Goal: Task Accomplishment & Management: Use online tool/utility

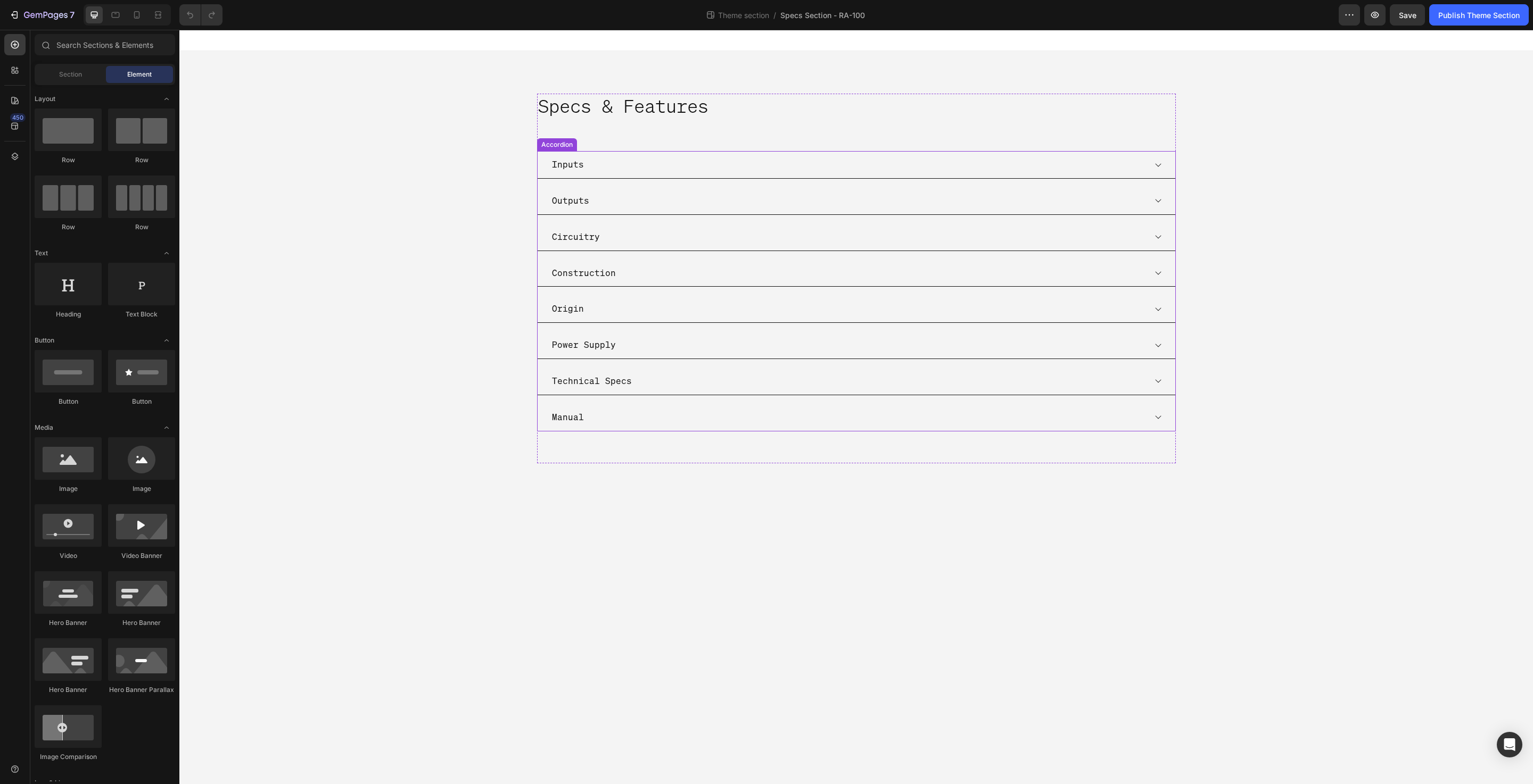
click at [594, 413] on div "Manual" at bounding box center [848, 417] width 595 height 18
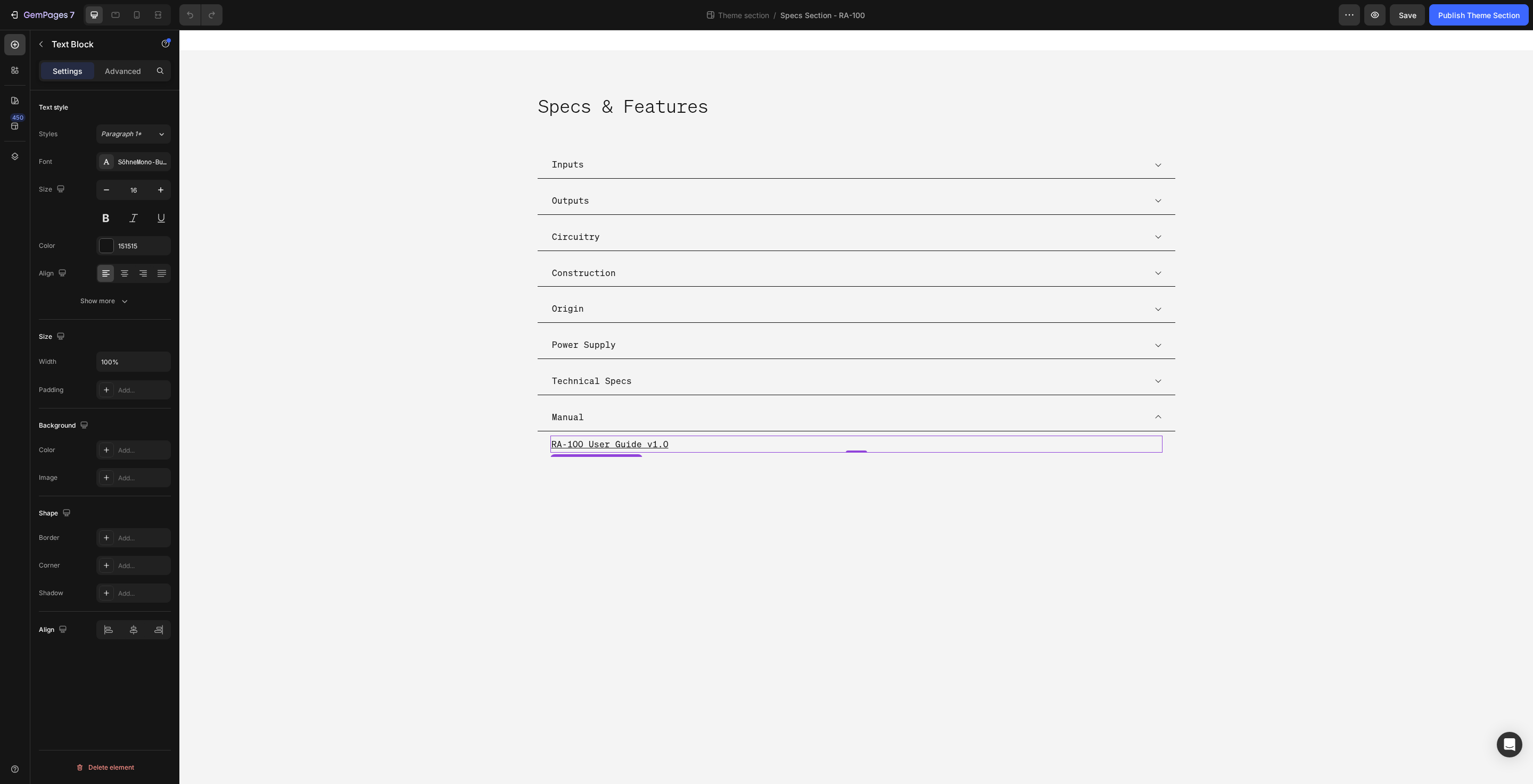
click at [670, 442] on p "RA-100 User Guide v1.0" at bounding box center [856, 444] width 610 height 15
click at [684, 444] on p "RA-100 User Guide v1.0" at bounding box center [856, 444] width 610 height 15
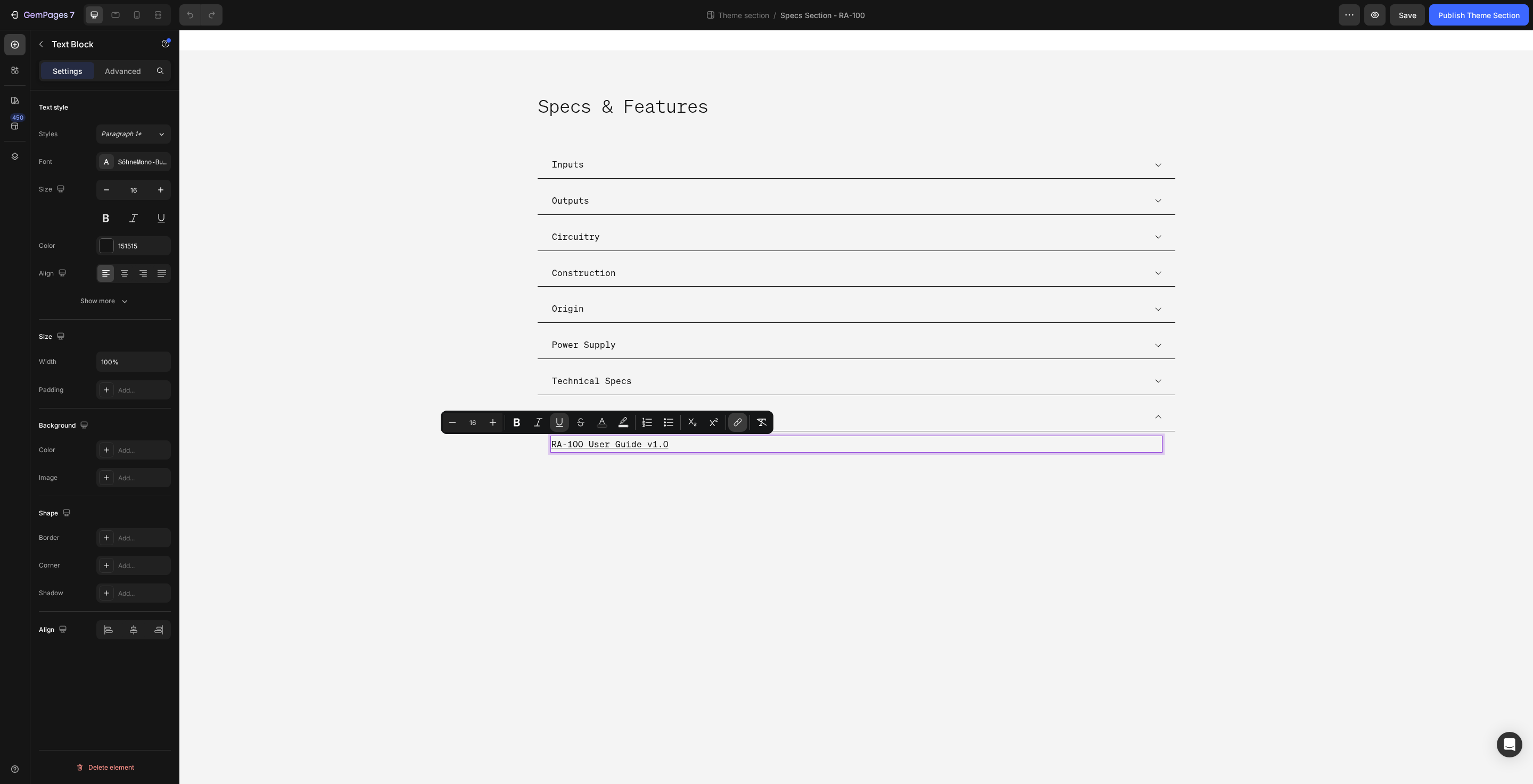
click at [741, 416] on button "link" at bounding box center [738, 422] width 19 height 19
click at [668, 472] on span "Unlink" at bounding box center [676, 472] width 19 height 12
click at [572, 473] on input "Editor contextual toolbar" at bounding box center [608, 471] width 174 height 17
paste input "[URL][DOMAIN_NAME]"
type input "[URL][DOMAIN_NAME]"
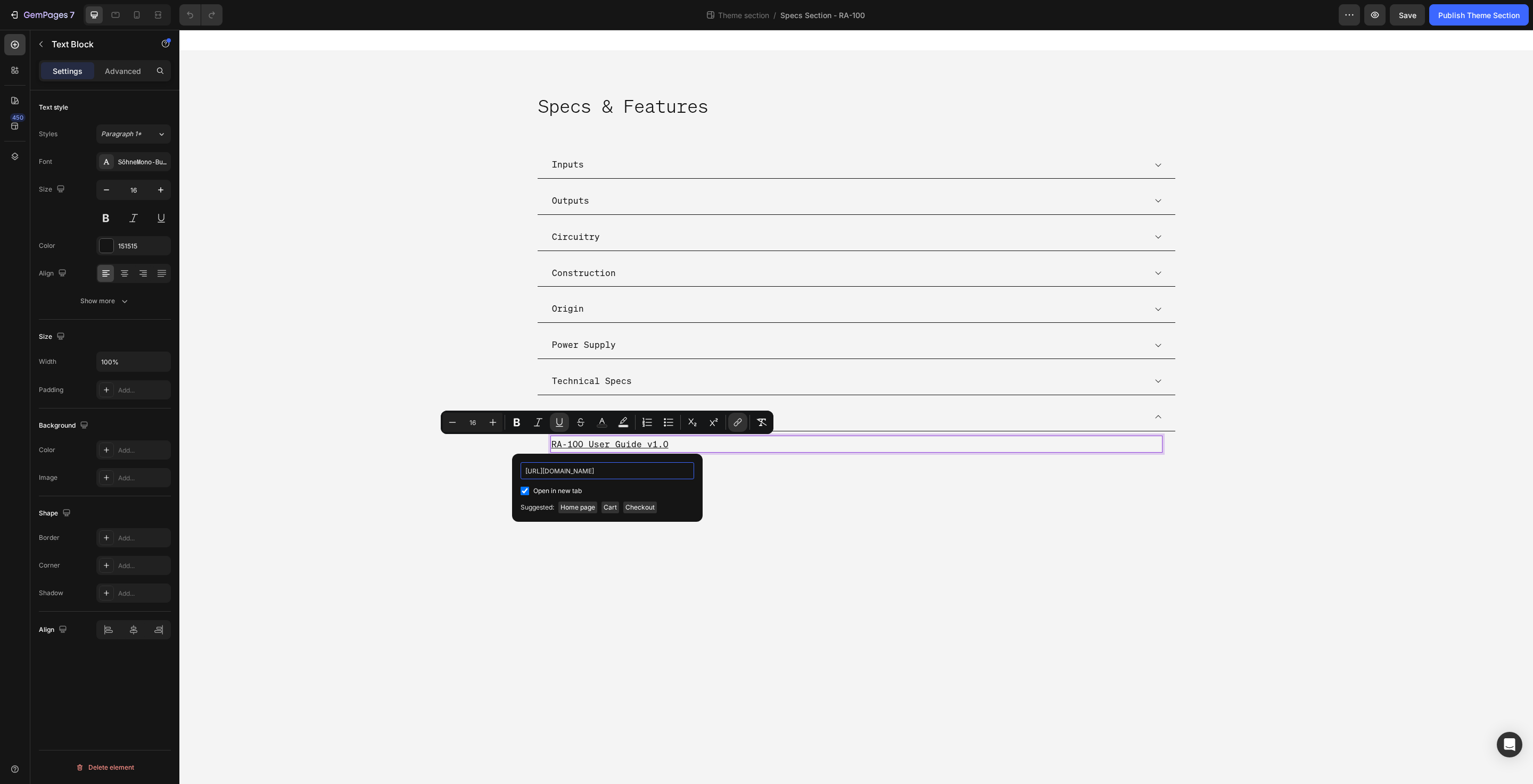
scroll to position [0, 333]
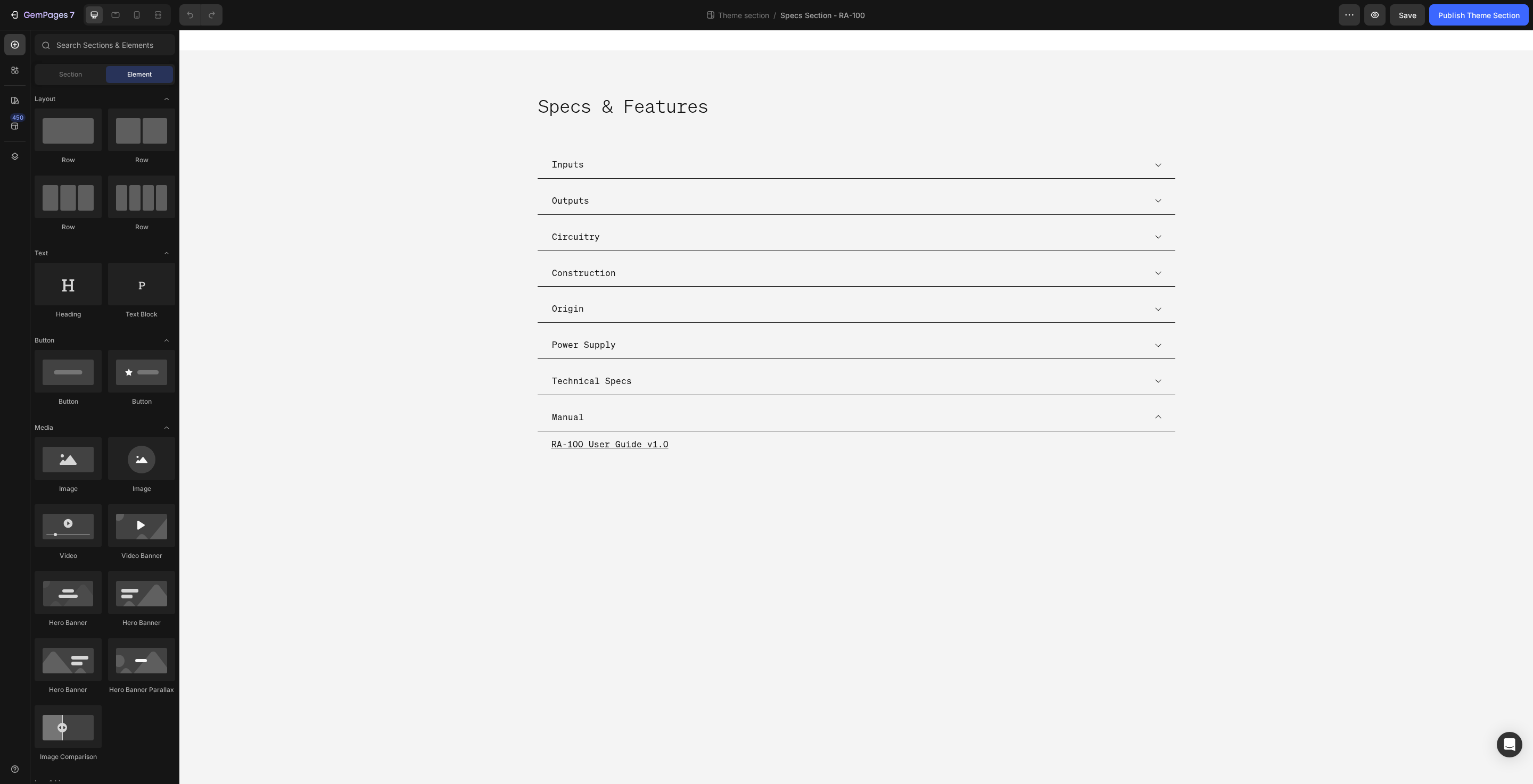
click at [581, 544] on body "Specs & Features Heading Inputs Outputs Circuitry Construction Origin Power Sup…" at bounding box center [856, 407] width 1354 height 754
click at [1471, 4] on button "Publish Theme Section" at bounding box center [1479, 15] width 99 height 21
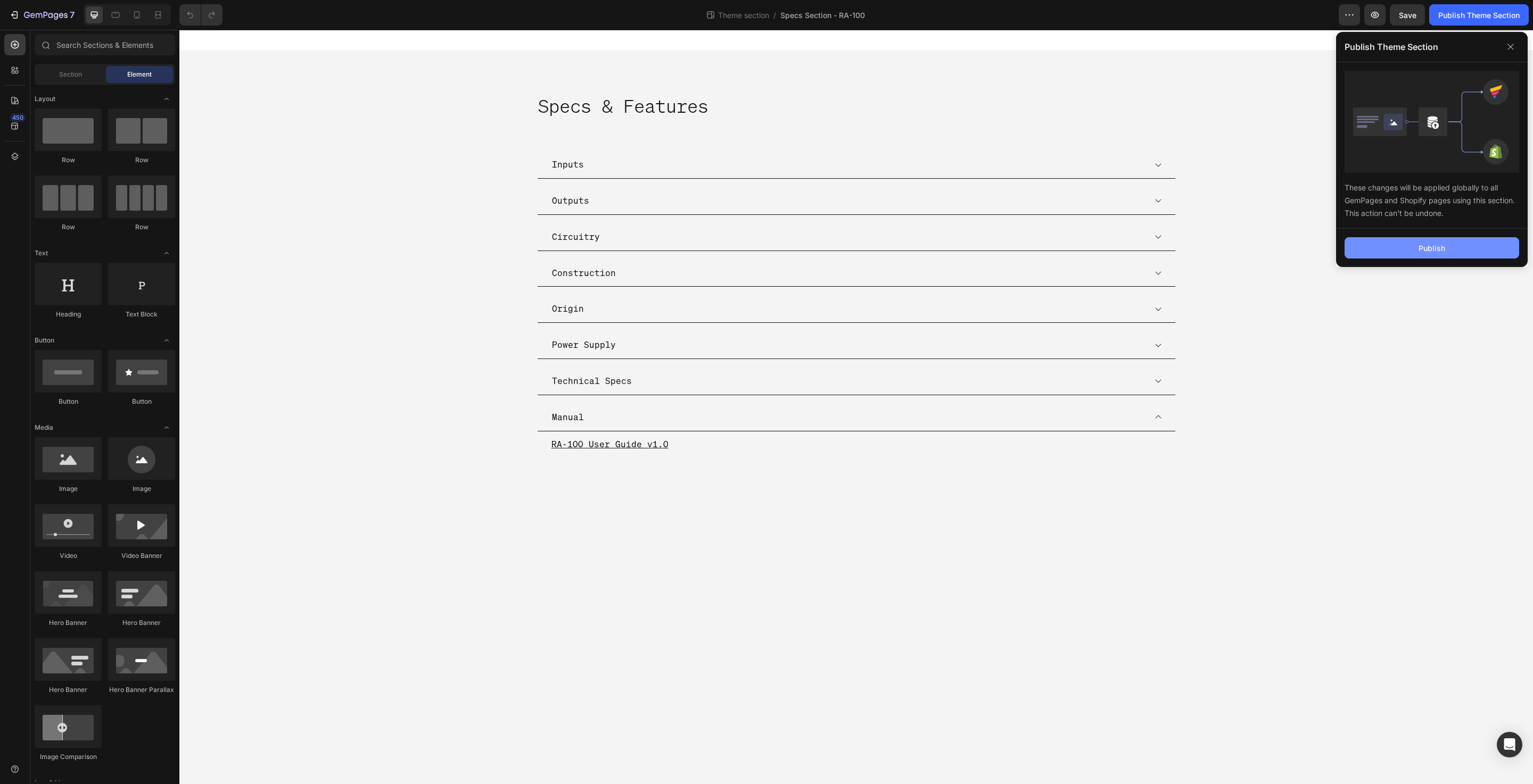
click at [1399, 239] on button "Publish" at bounding box center [1431, 248] width 174 height 21
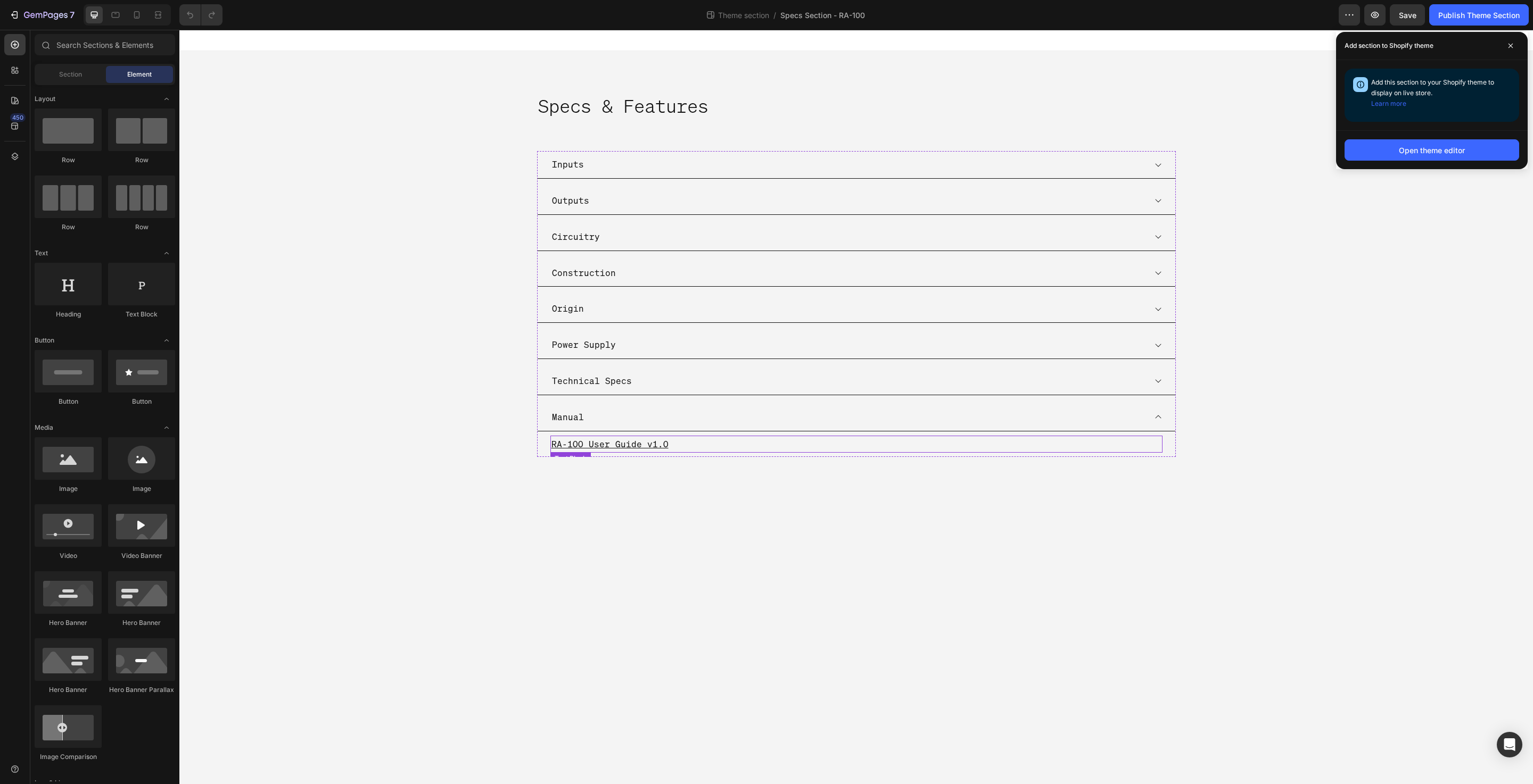
click at [700, 441] on p "RA-100 User Guide v1.0" at bounding box center [856, 444] width 610 height 15
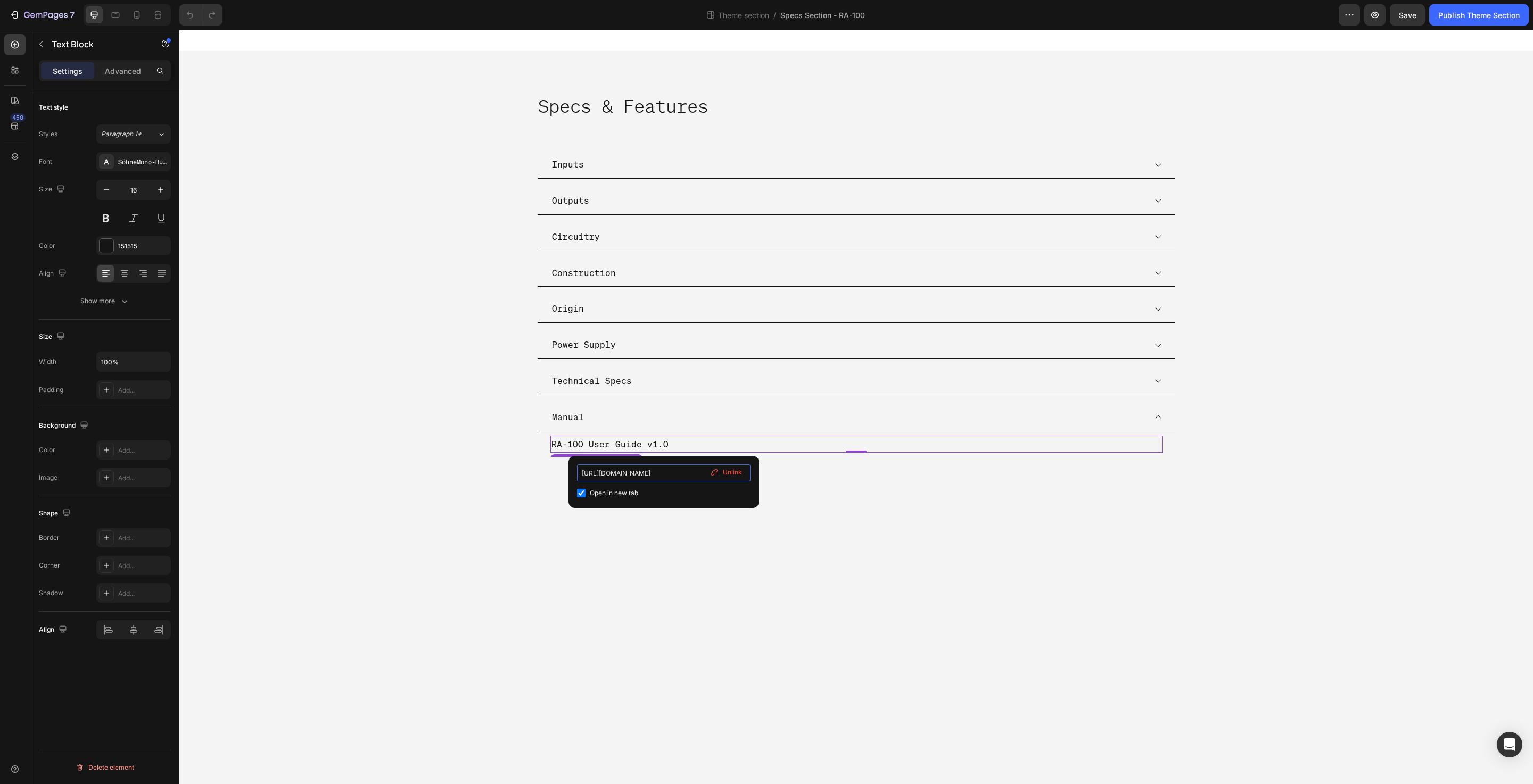
scroll to position [0, 333]
drag, startPoint x: 681, startPoint y: 471, endPoint x: 759, endPoint y: 479, distance: 78.4
click at [759, 479] on div "[URL][DOMAIN_NAME] Open in new tab Unlink" at bounding box center [664, 482] width 190 height 52
click at [689, 475] on input "[URL][DOMAIN_NAME]" at bounding box center [664, 473] width 174 height 17
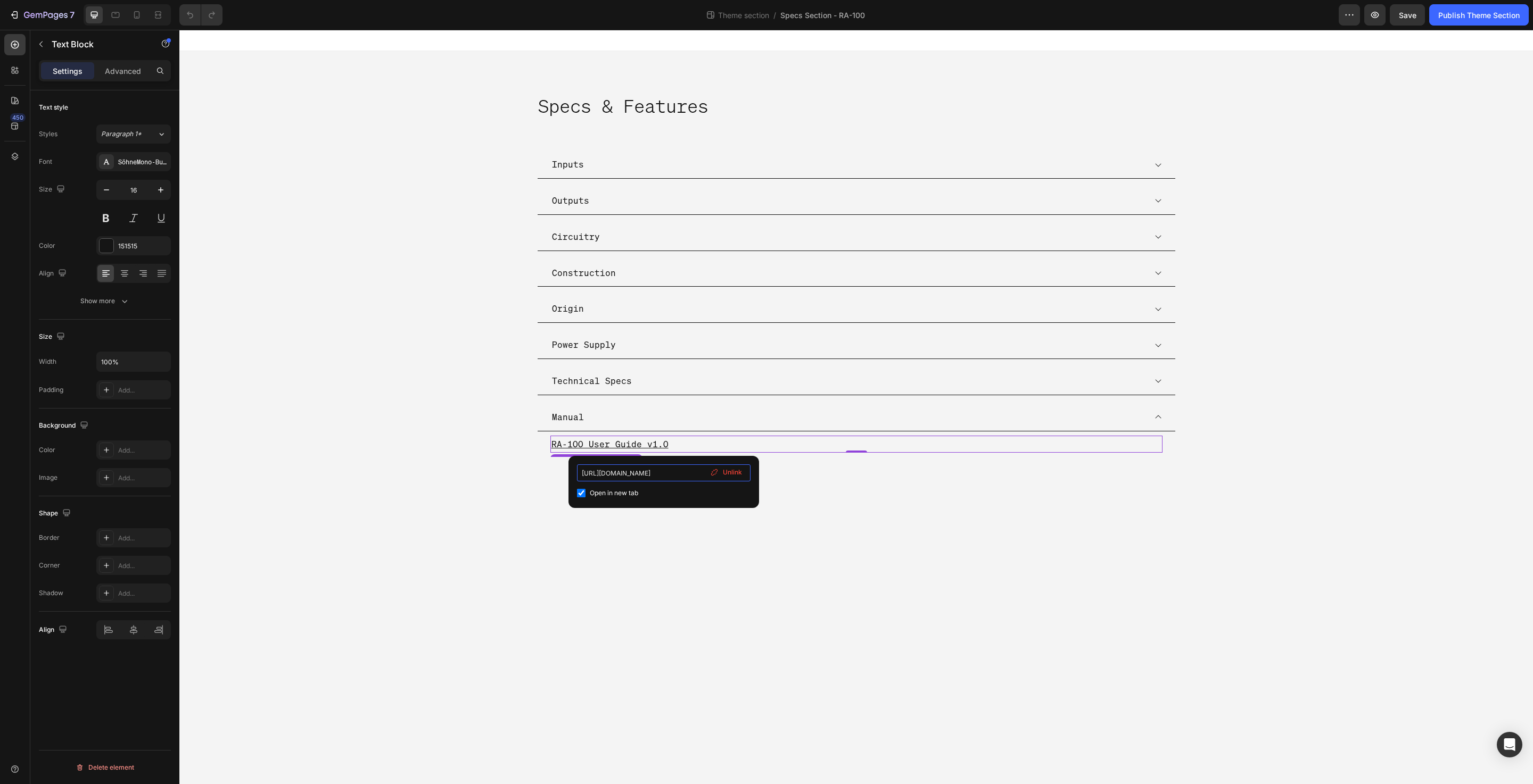
paste input "Franklin_Audio_RA-100_User_Guide_-_Version_1.0.pdf?v=175610557"
type input "[URL][DOMAIN_NAME]"
click at [702, 565] on body "Specs & Features Heading Inputs Outputs Circuitry Construction Origin Power Sup…" at bounding box center [856, 407] width 1354 height 754
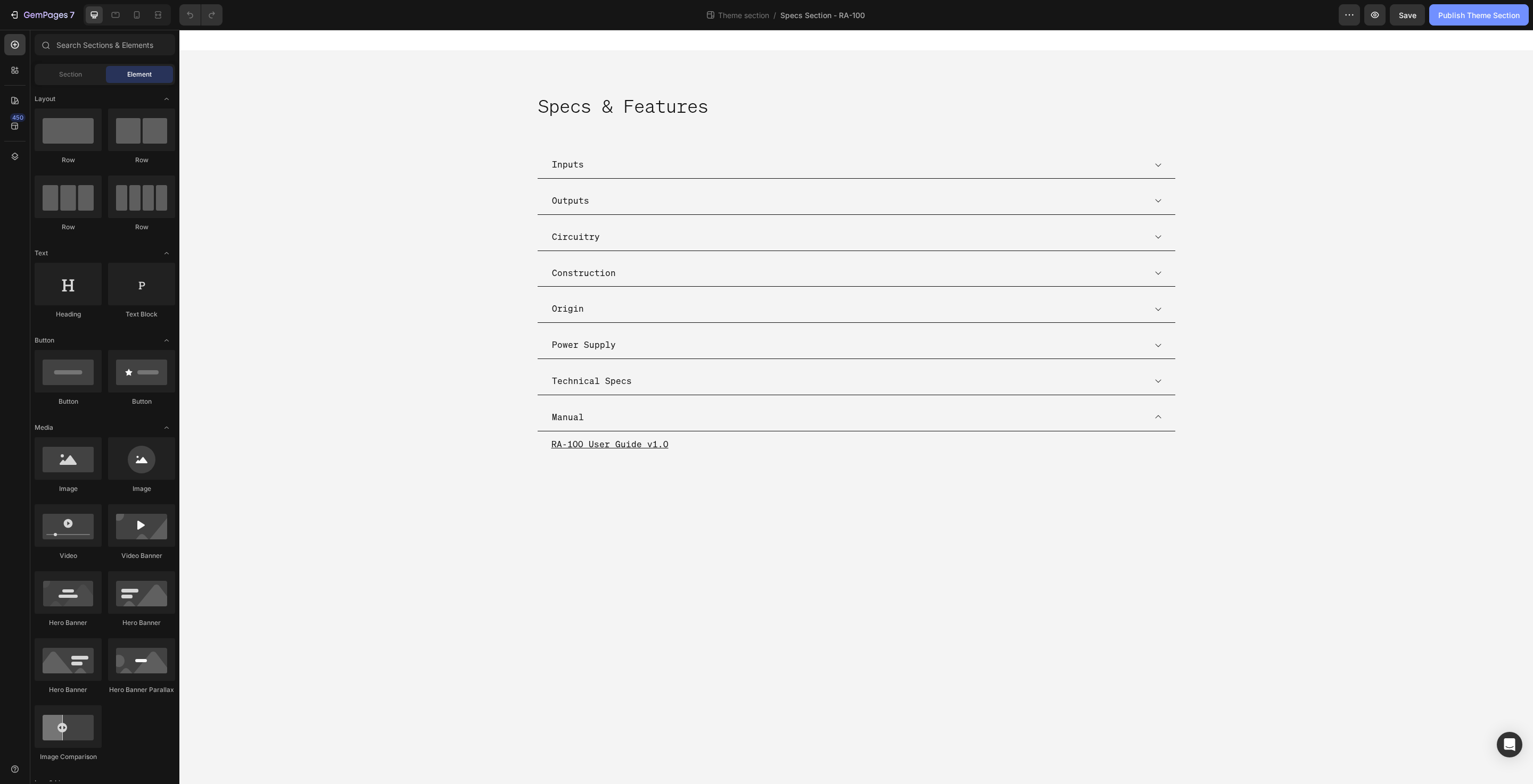
click at [1468, 5] on button "Publish Theme Section" at bounding box center [1479, 15] width 99 height 21
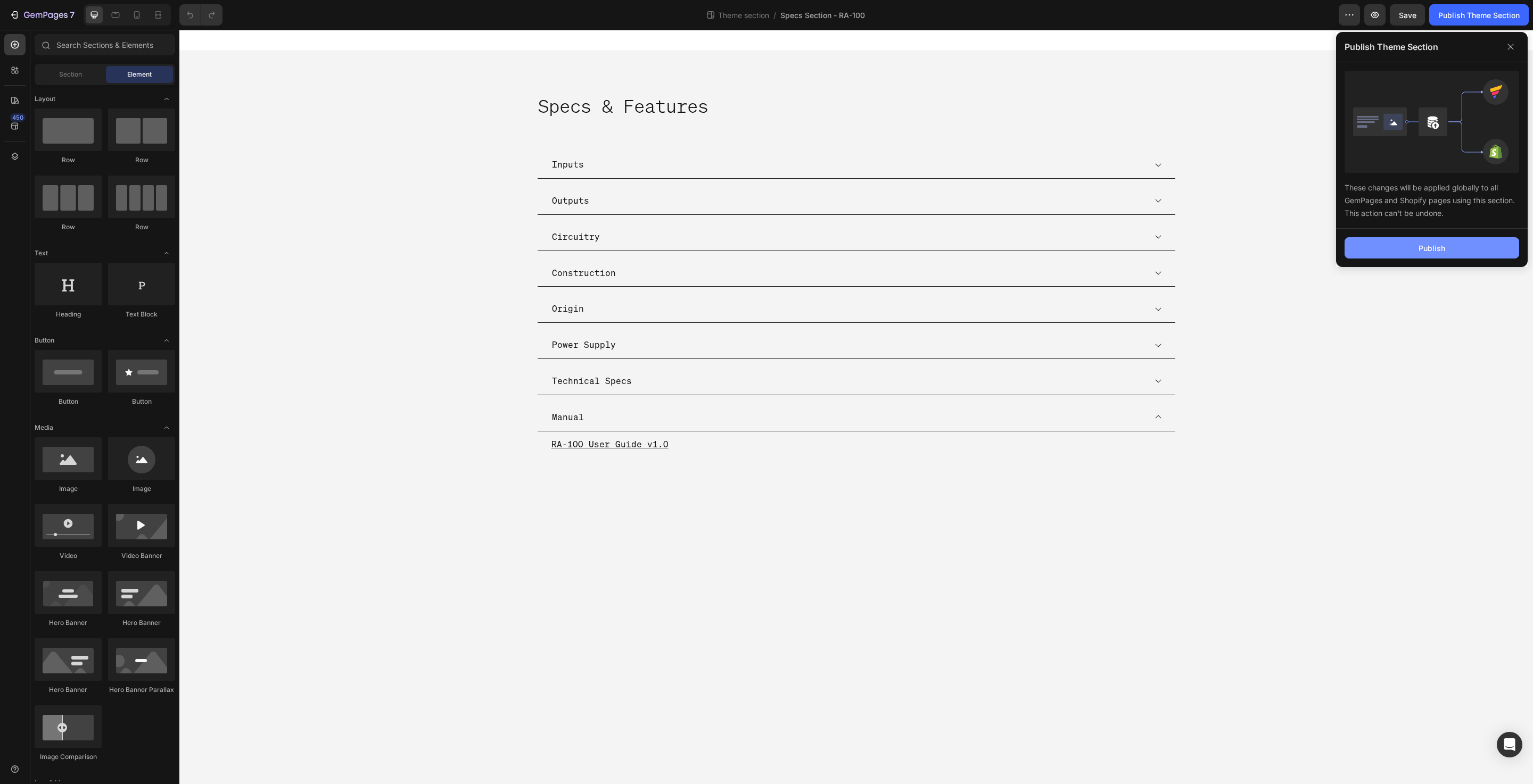
click at [1431, 254] on button "Publish" at bounding box center [1431, 248] width 174 height 21
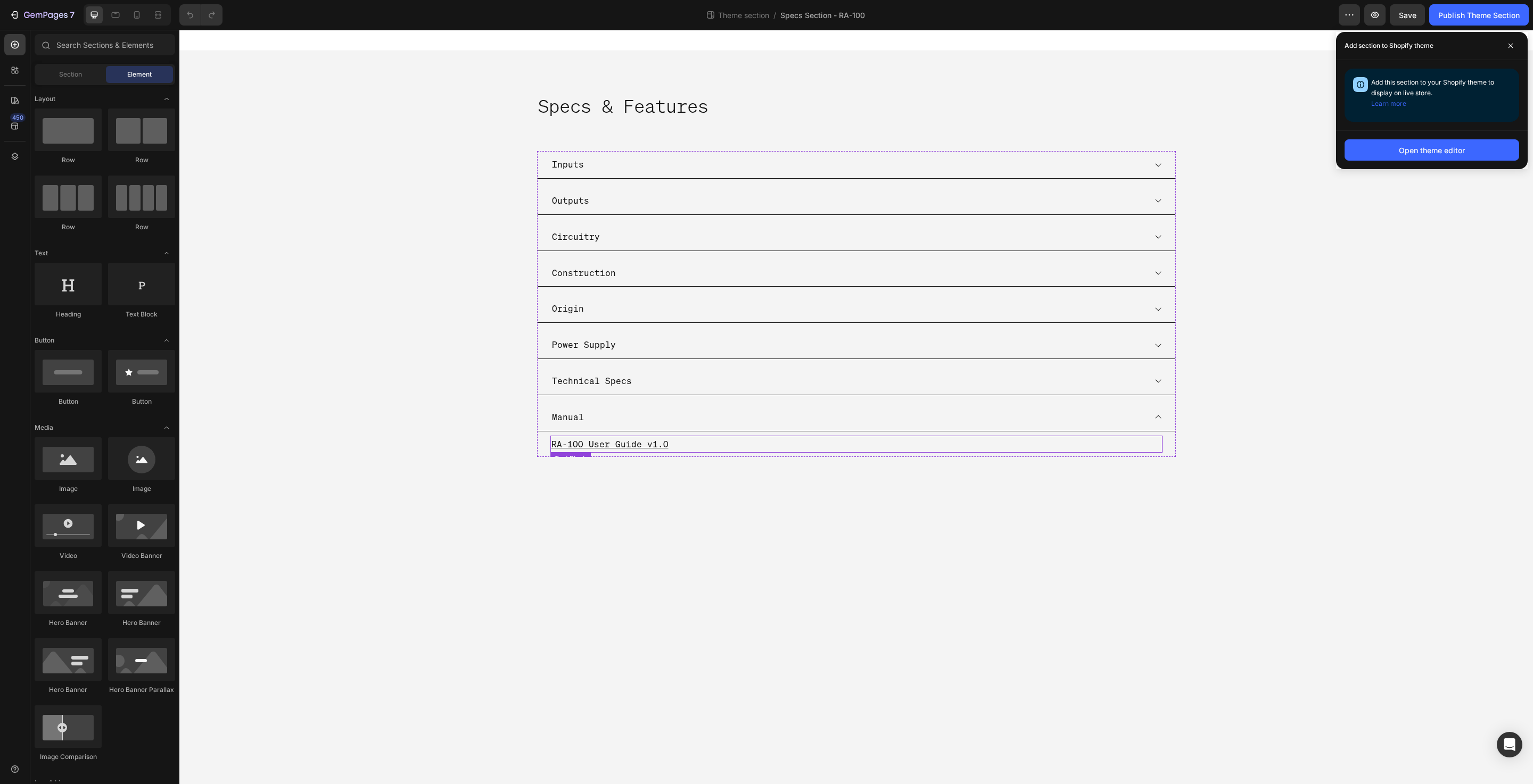
click at [702, 450] on p "RA-100 User Guide v1.0 ⁠⁠⁠⁠⁠⁠⁠" at bounding box center [856, 444] width 610 height 15
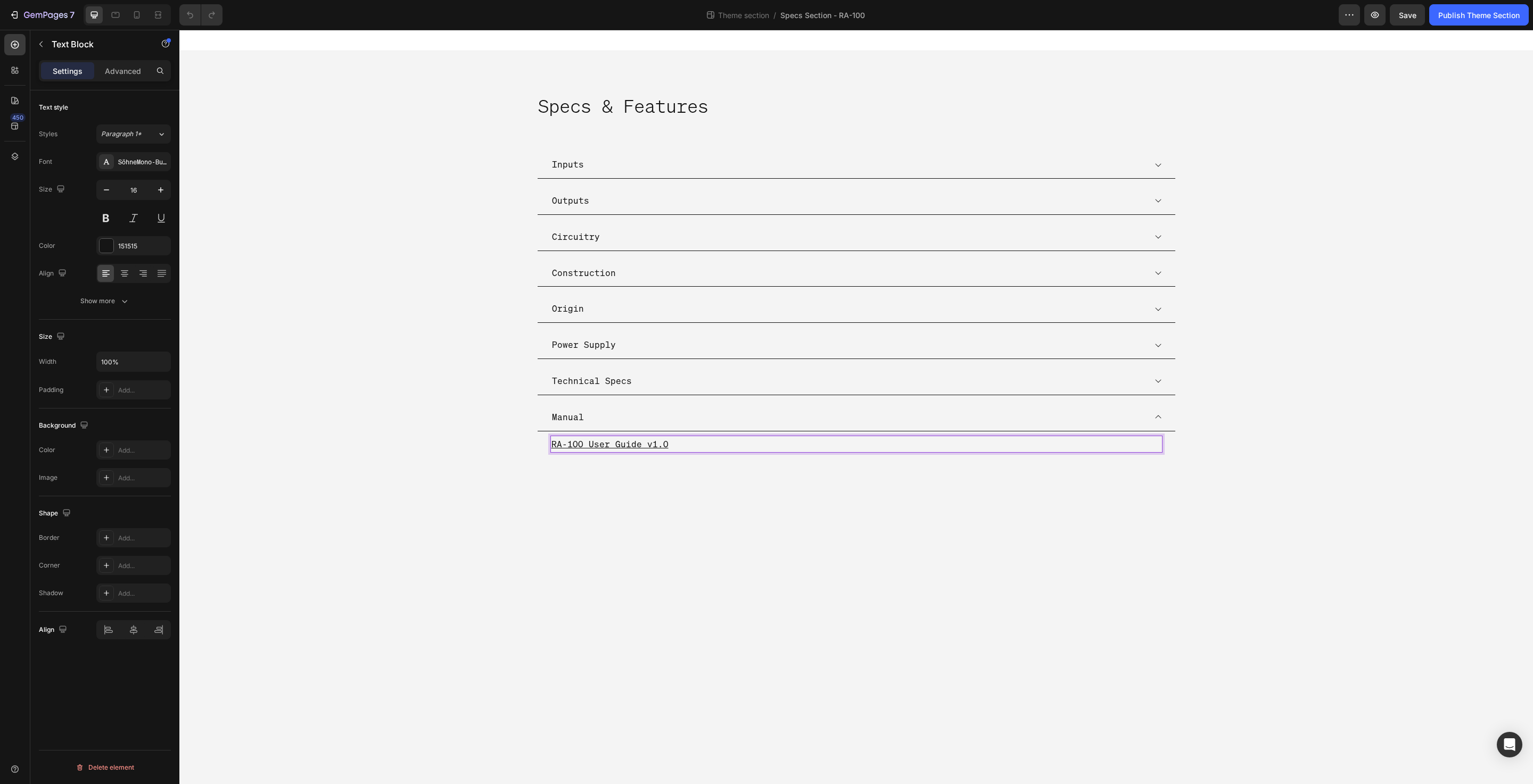
click at [699, 447] on p "RA-100 User Guide v1.0" at bounding box center [856, 444] width 610 height 15
click at [719, 473] on div "Unlink" at bounding box center [726, 472] width 40 height 14
click at [694, 446] on p "RA-100 User Guide v1.0 ⁠⁠⁠⁠⁠⁠⁠" at bounding box center [856, 444] width 610 height 15
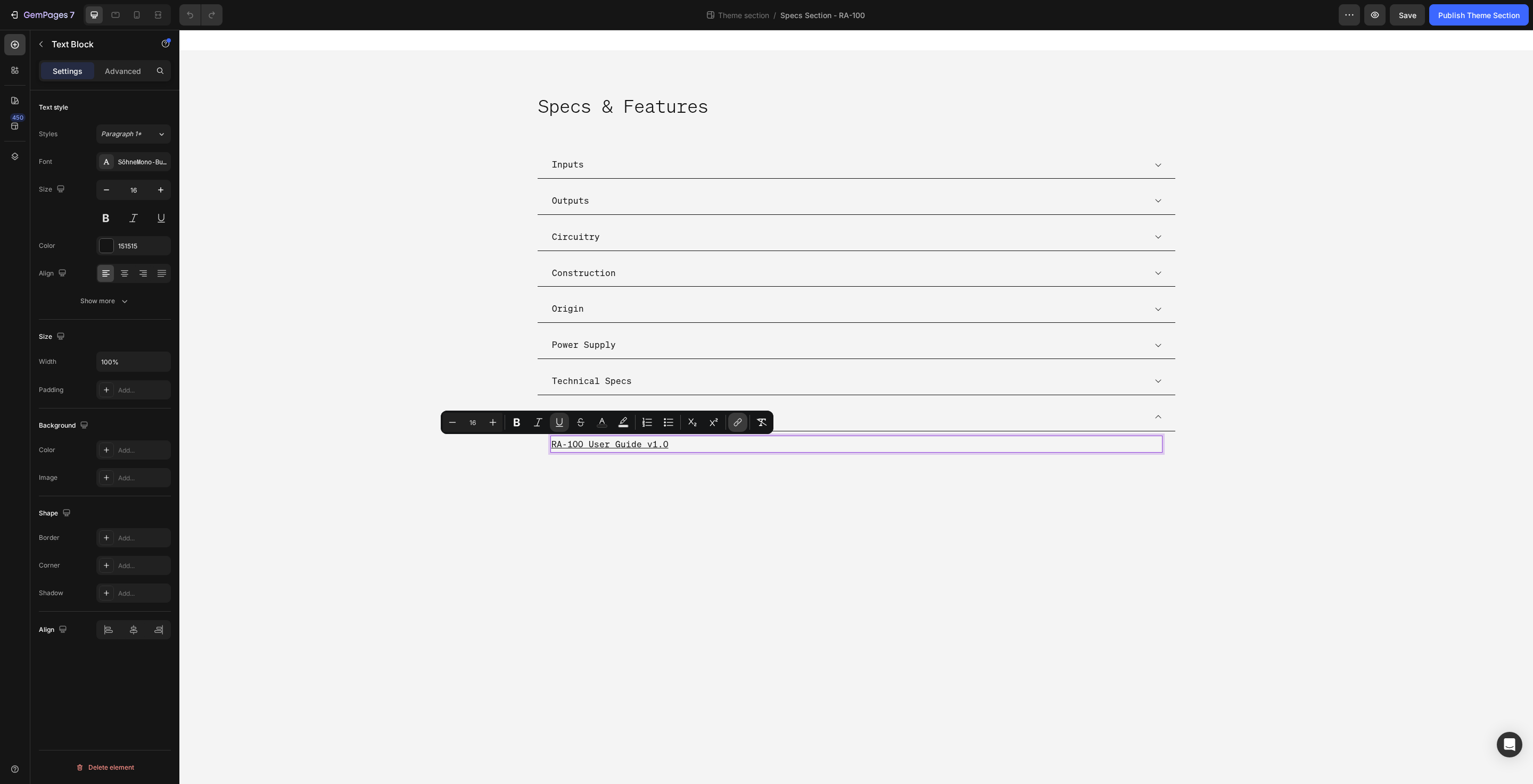
click at [732, 421] on button "link" at bounding box center [738, 422] width 19 height 19
click at [658, 470] on icon "Editor contextual toolbar" at bounding box center [658, 471] width 8 height 8
click at [524, 491] on input "Editor contextual toolbar" at bounding box center [525, 491] width 8 height 8
checkbox input "false"
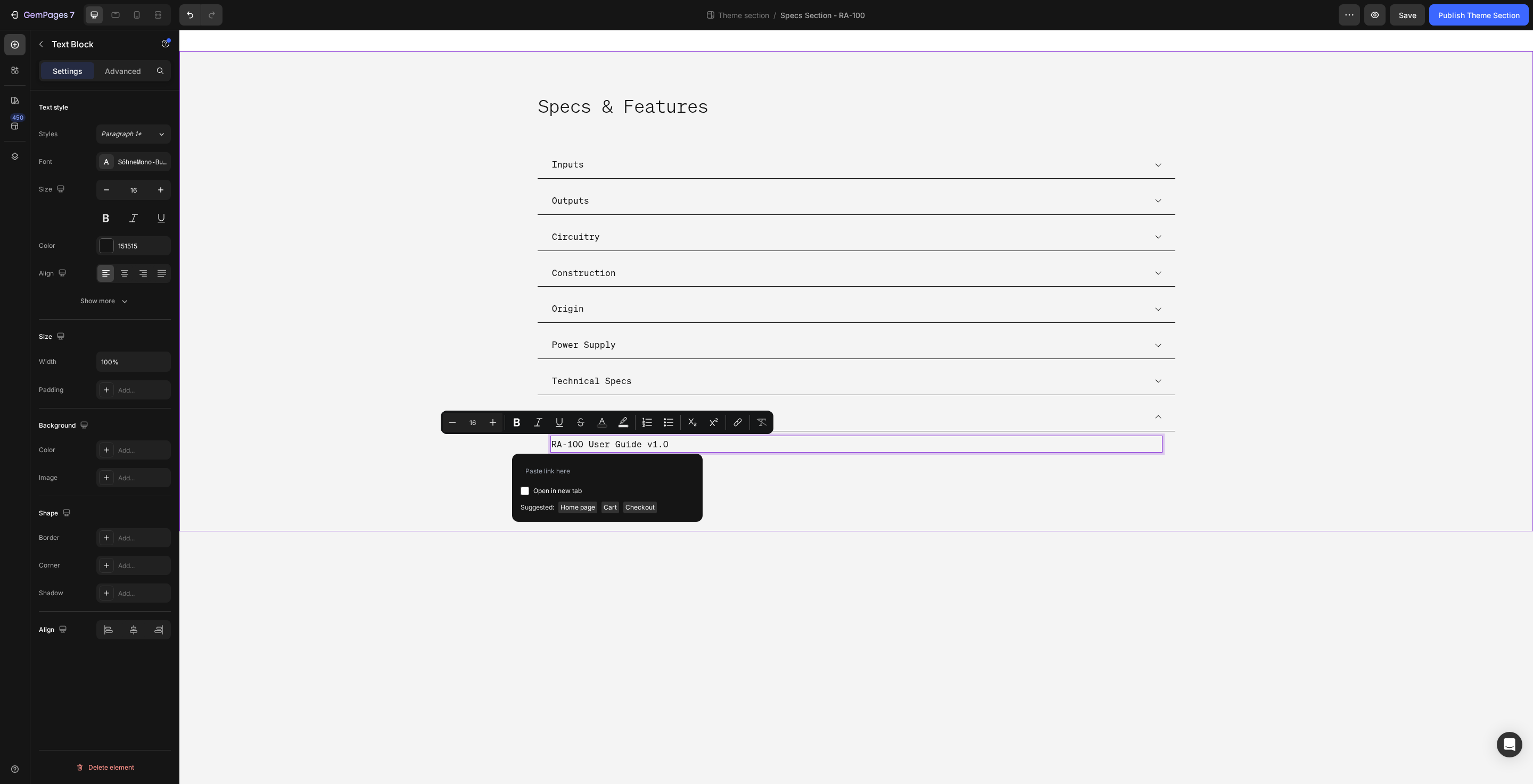
click at [492, 495] on div "Specs & Features Heading Inputs Outputs Circuitry Construction Origin Power Sup…" at bounding box center [856, 291] width 1354 height 481
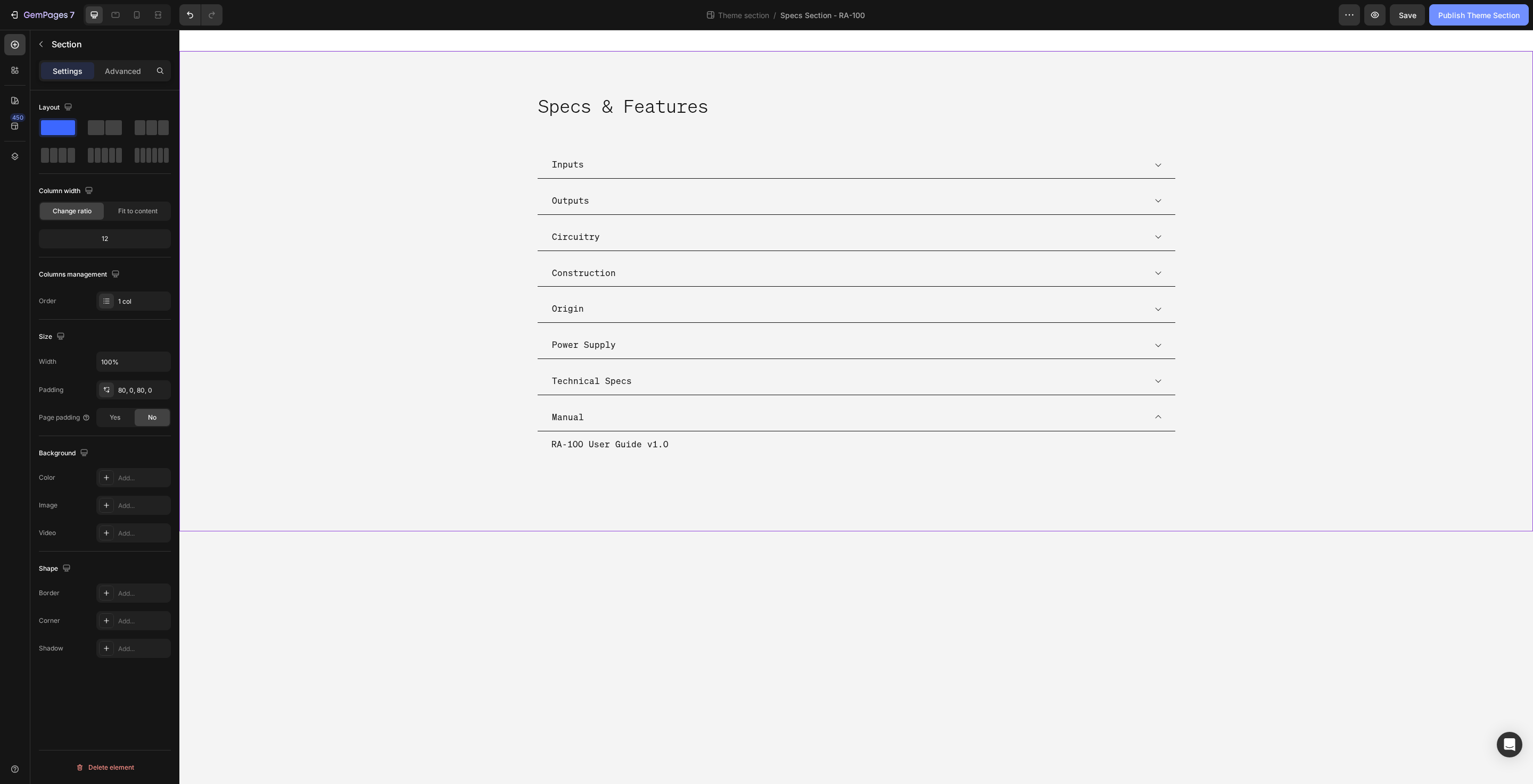
click at [1481, 19] on div "Publish Theme Section" at bounding box center [1479, 15] width 82 height 11
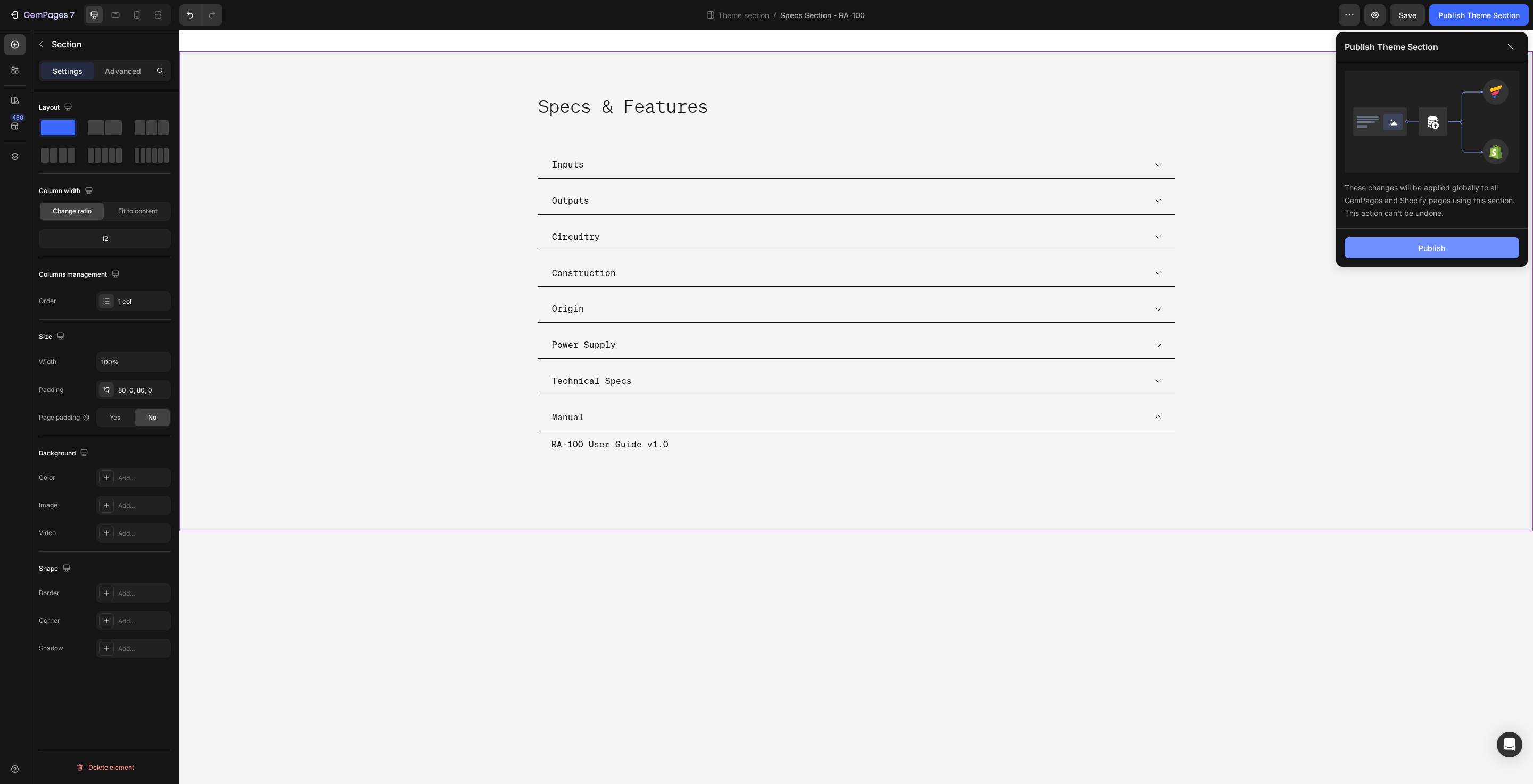
click at [1383, 253] on button "Publish" at bounding box center [1431, 248] width 174 height 21
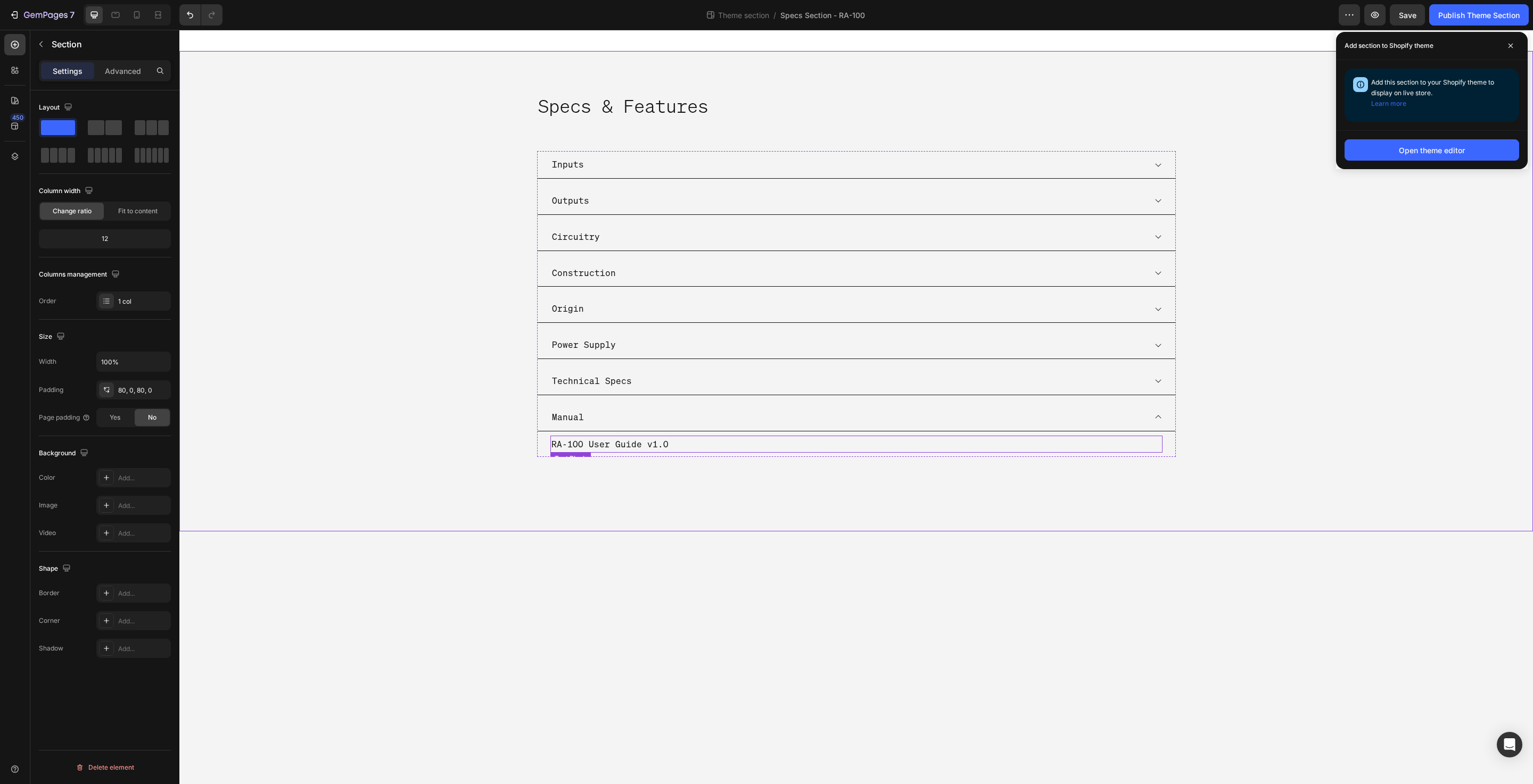
click at [678, 440] on p "RA-100 User Guide v1.0" at bounding box center [856, 444] width 610 height 15
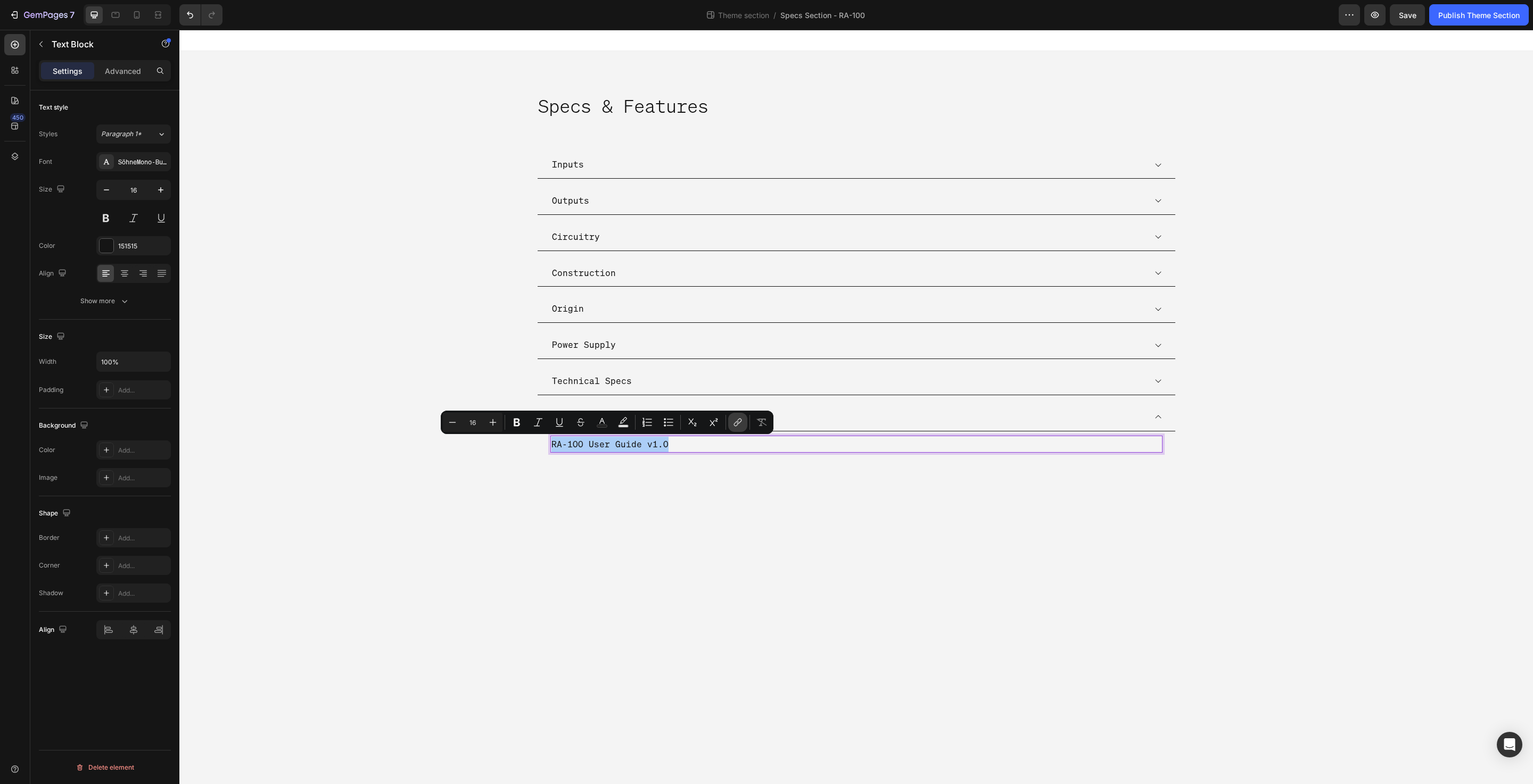
click at [747, 422] on button "link" at bounding box center [738, 422] width 19 height 19
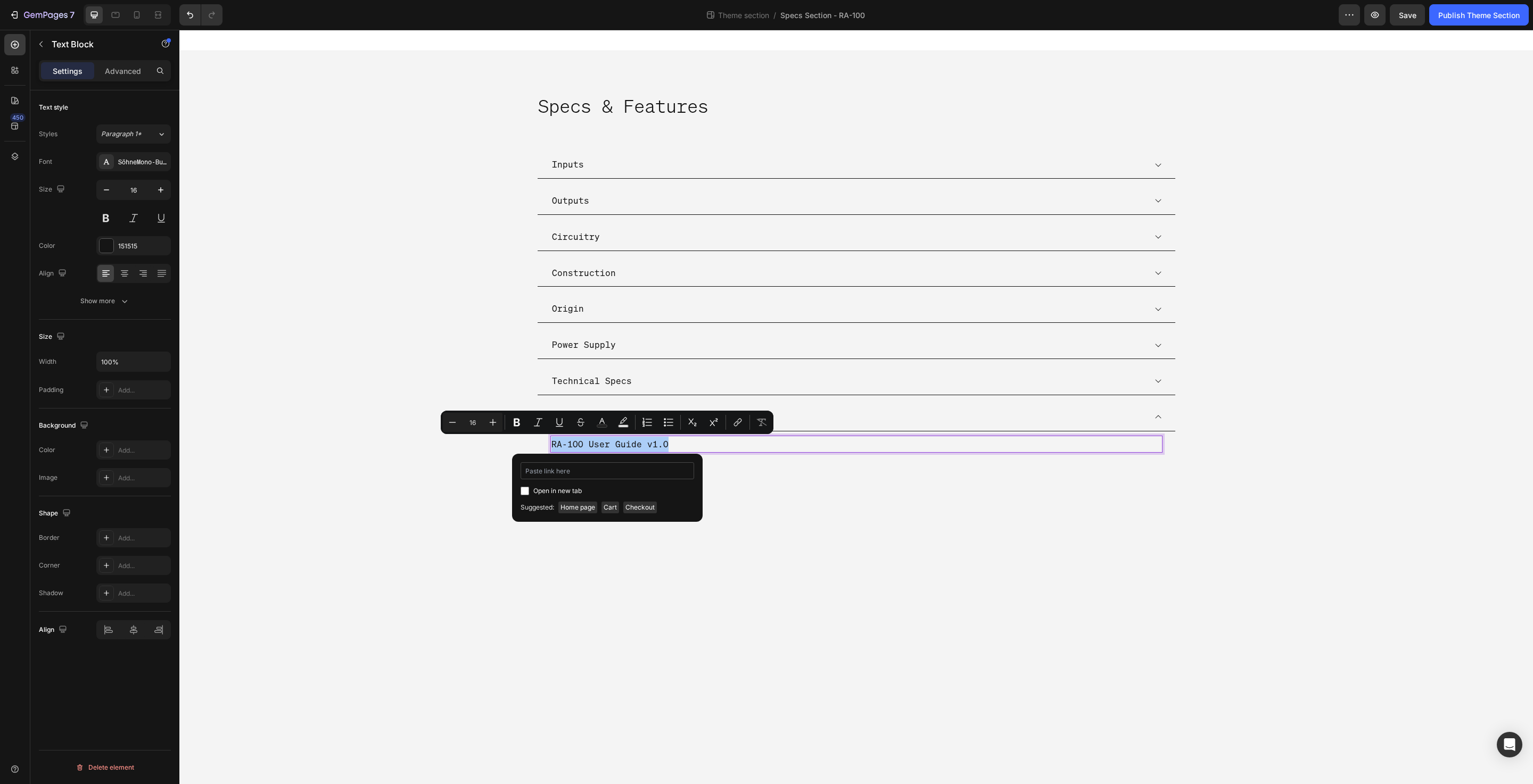
click at [636, 472] on input "Editor contextual toolbar" at bounding box center [608, 471] width 174 height 17
type input "[URL][DOMAIN_NAME]"
click at [567, 490] on span "Open in new tab" at bounding box center [557, 491] width 48 height 12
checkbox input "true"
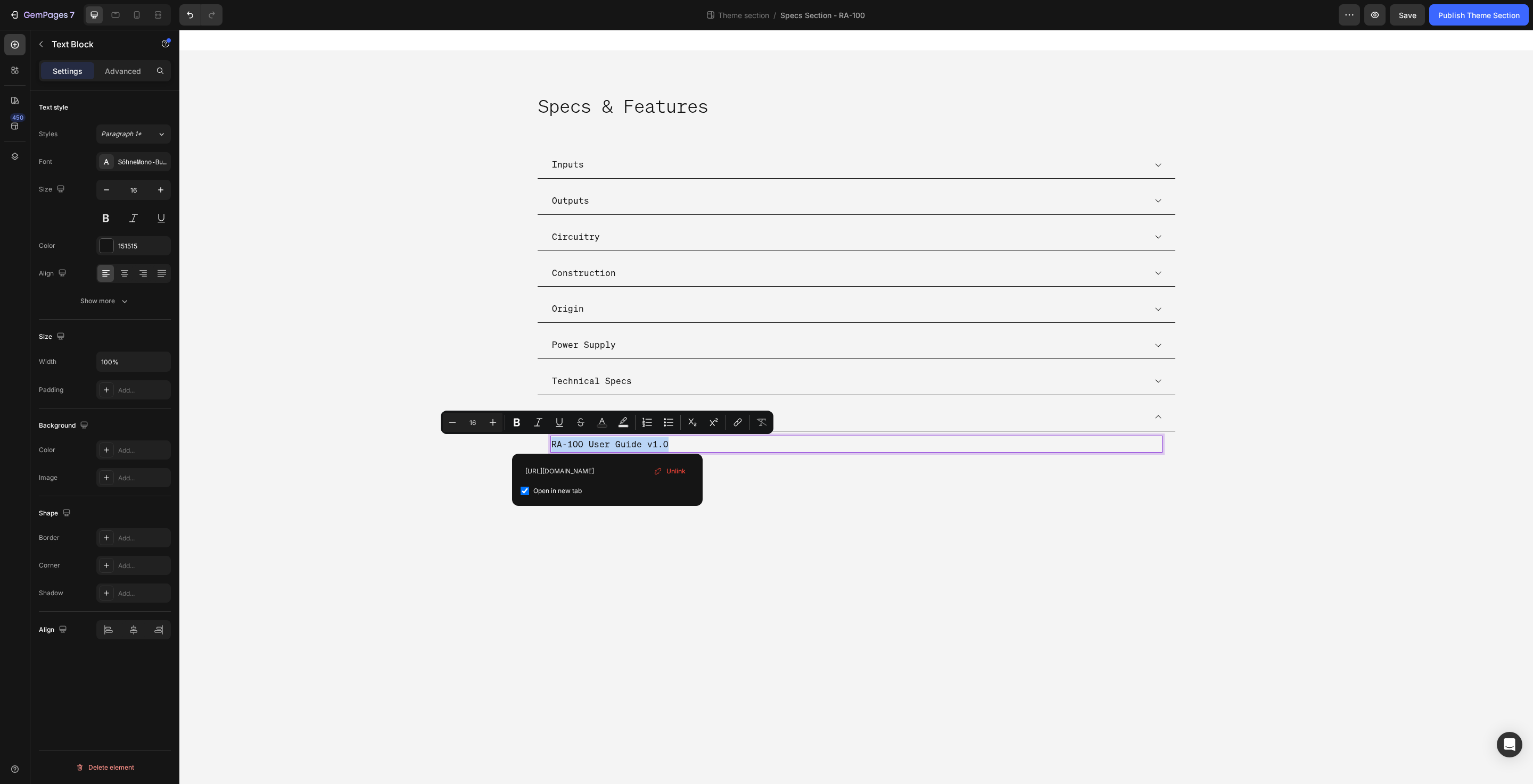
scroll to position [0, 0]
drag, startPoint x: 579, startPoint y: 475, endPoint x: 659, endPoint y: 475, distance: 80.0
click at [659, 475] on div "[URL][DOMAIN_NAME] Open in new tab Unlink" at bounding box center [608, 479] width 174 height 35
click at [633, 475] on input "[URL][DOMAIN_NAME]" at bounding box center [608, 471] width 174 height 17
click at [627, 471] on input "[URL][DOMAIN_NAME]" at bounding box center [608, 471] width 174 height 17
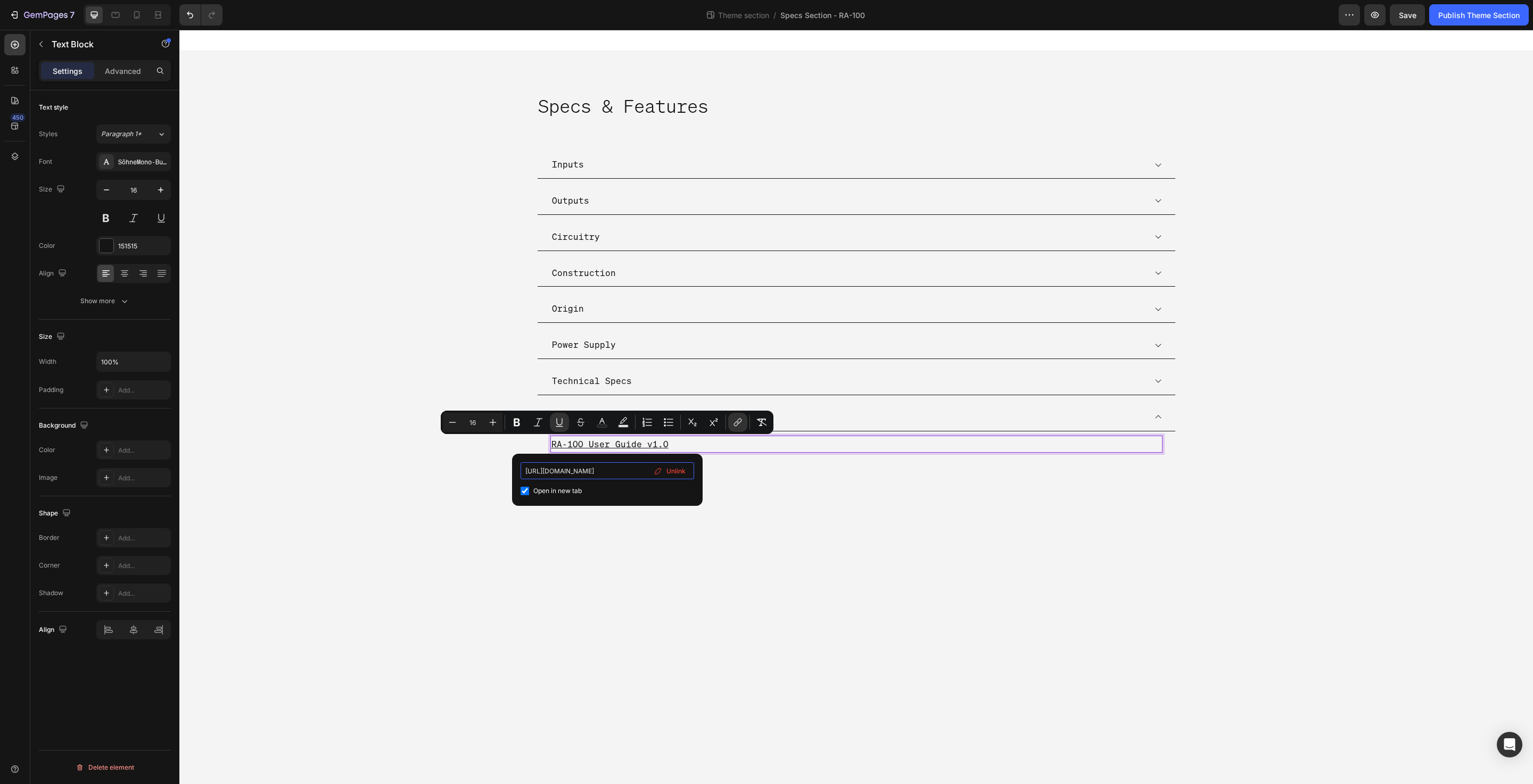
scroll to position [0, 204]
drag, startPoint x: 610, startPoint y: 471, endPoint x: 549, endPoint y: 477, distance: 61.3
click at [549, 477] on input "[URL][DOMAIN_NAME]" at bounding box center [608, 471] width 174 height 17
click at [1062, 616] on body "Specs & Features Heading Inputs Outputs Circuitry Construction Origin Power Sup…" at bounding box center [856, 407] width 1354 height 754
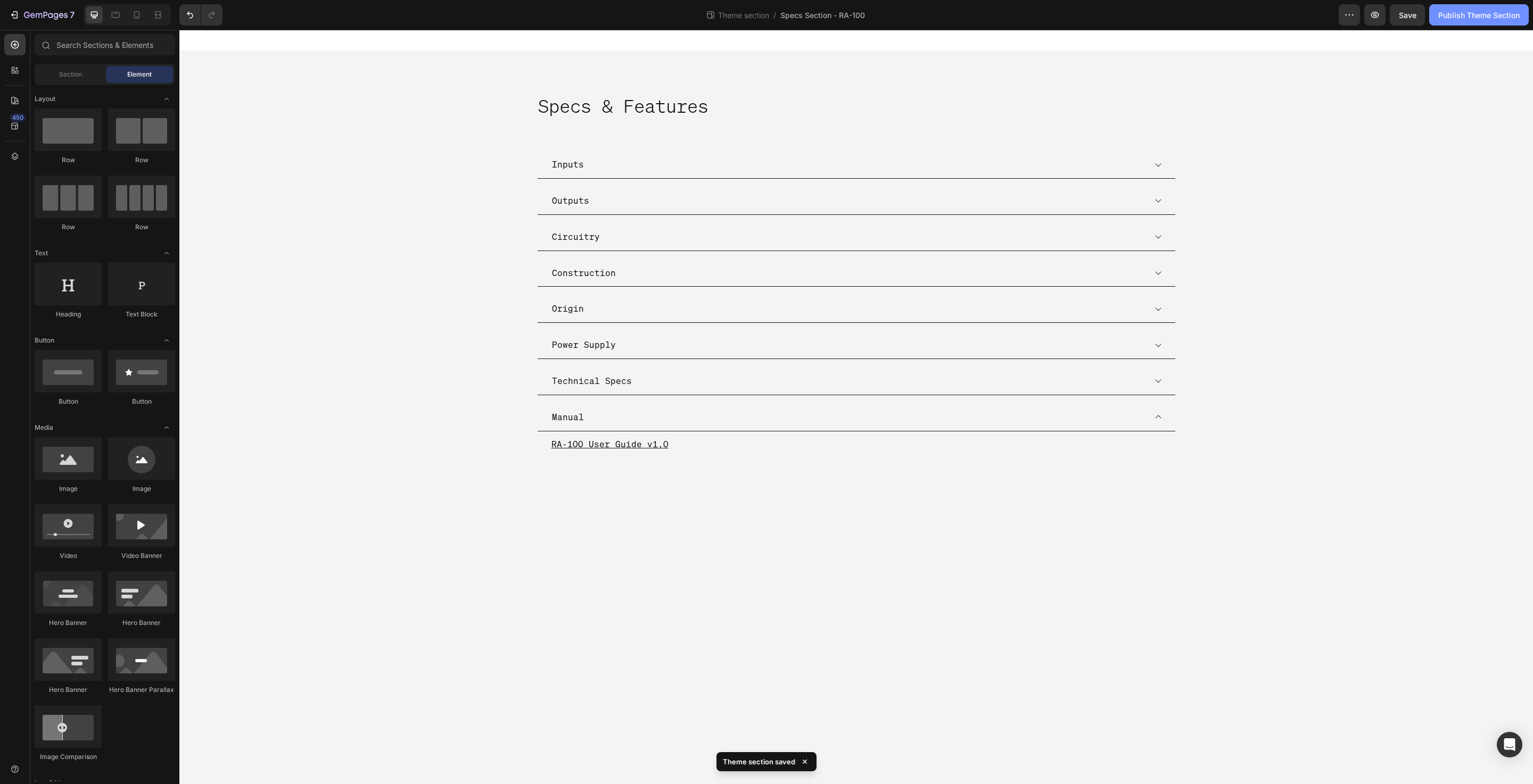
click at [1451, 19] on div "Publish Theme Section" at bounding box center [1479, 15] width 82 height 11
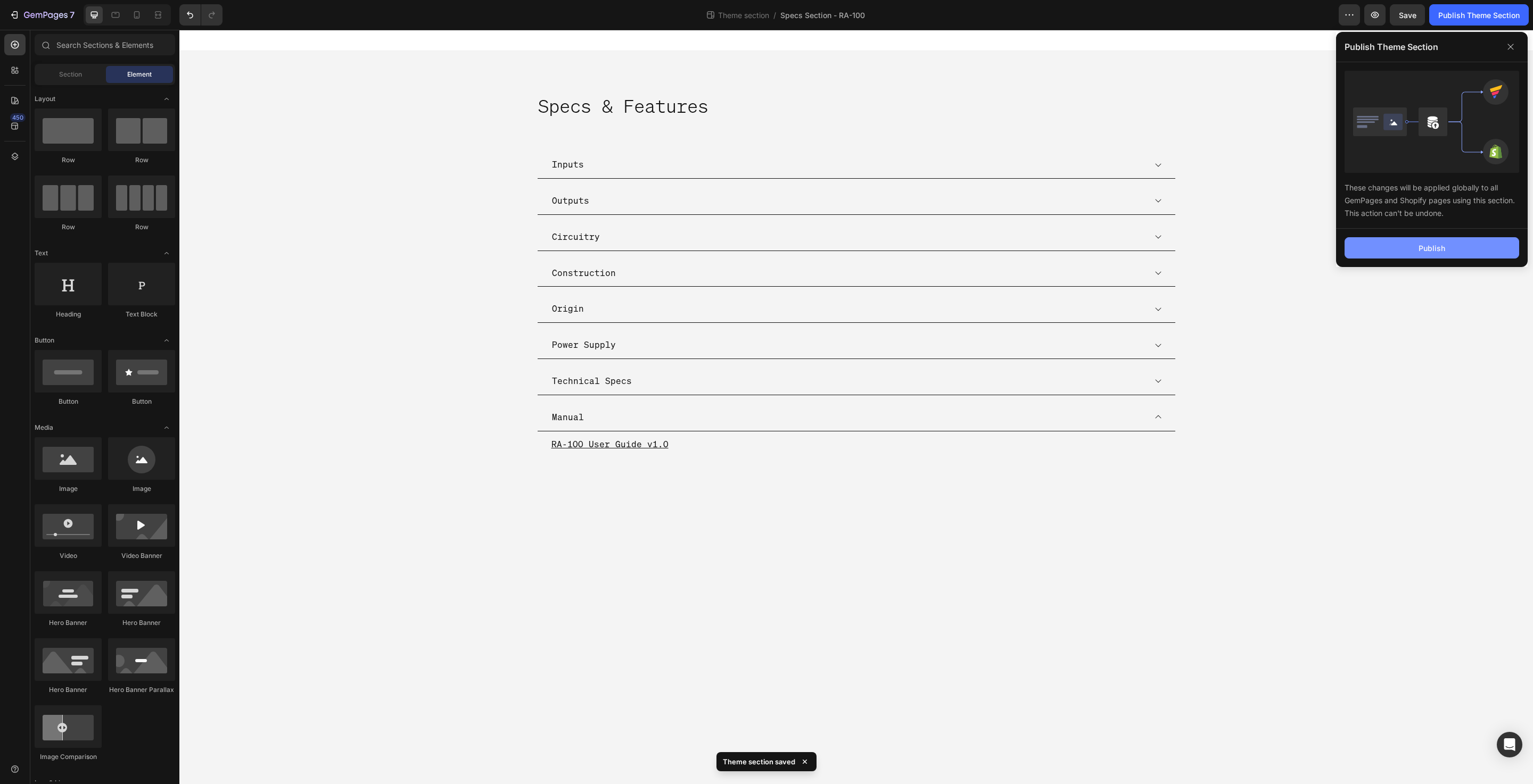
drag, startPoint x: 1402, startPoint y: 252, endPoint x: 1378, endPoint y: 252, distance: 24.0
click at [1402, 252] on button "Publish" at bounding box center [1431, 248] width 174 height 21
